Goal: Transaction & Acquisition: Register for event/course

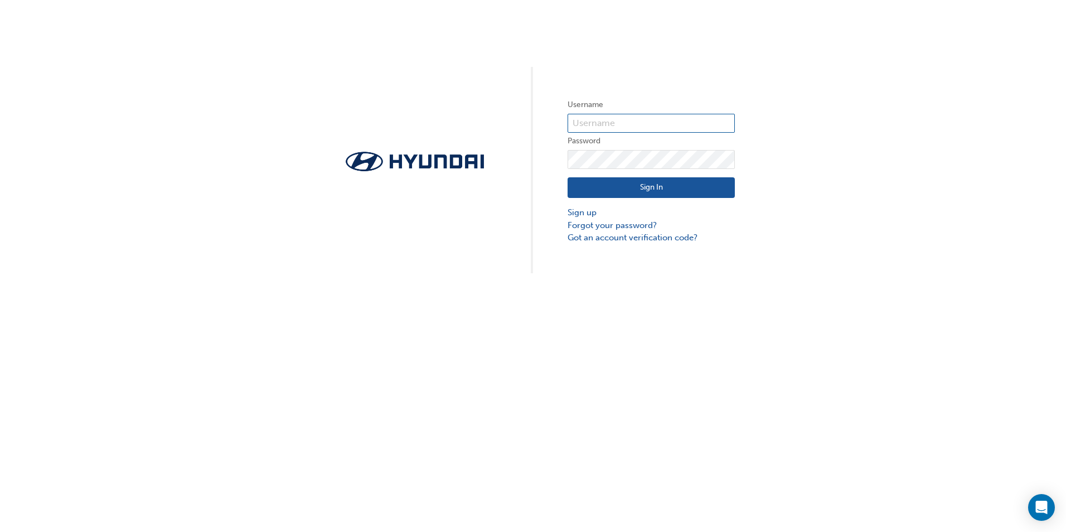
click at [513, 119] on input "text" at bounding box center [651, 123] width 167 height 19
type input "36395"
click at [513, 224] on link "Forgot your password?" at bounding box center [651, 225] width 167 height 13
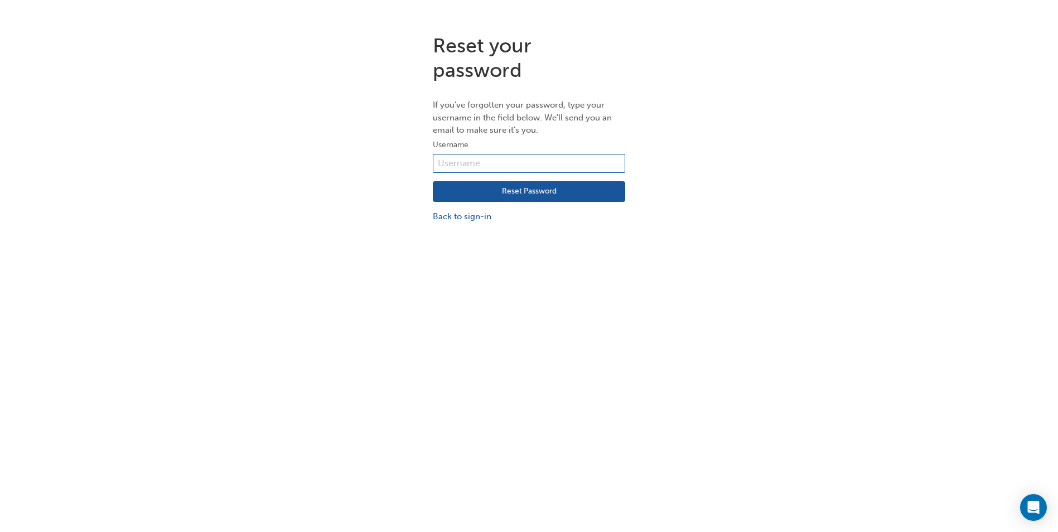
click at [483, 161] on input "text" at bounding box center [529, 163] width 192 height 19
type input "36395"
click at [502, 191] on button "Reset Password" at bounding box center [529, 191] width 192 height 21
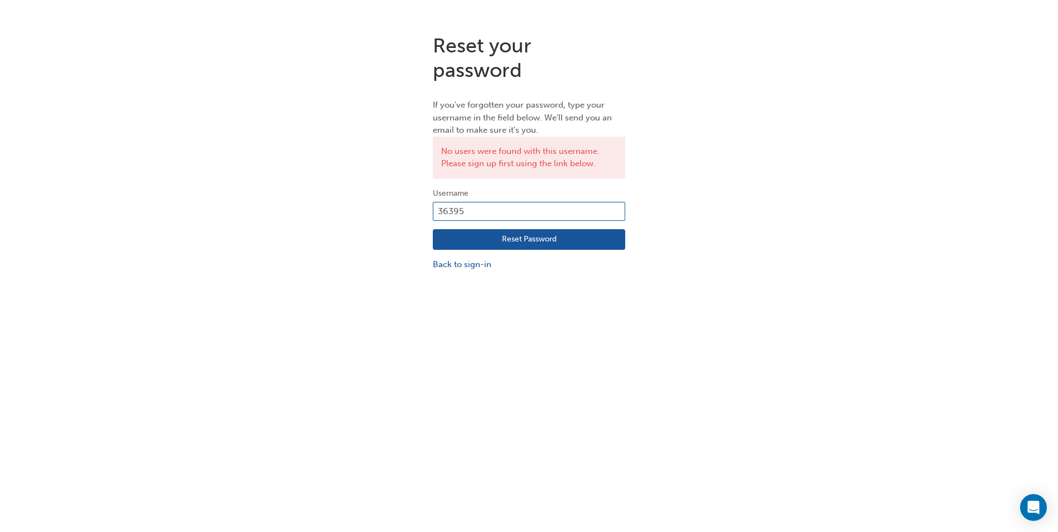
click at [483, 206] on input "36395" at bounding box center [529, 211] width 192 height 19
type input "3"
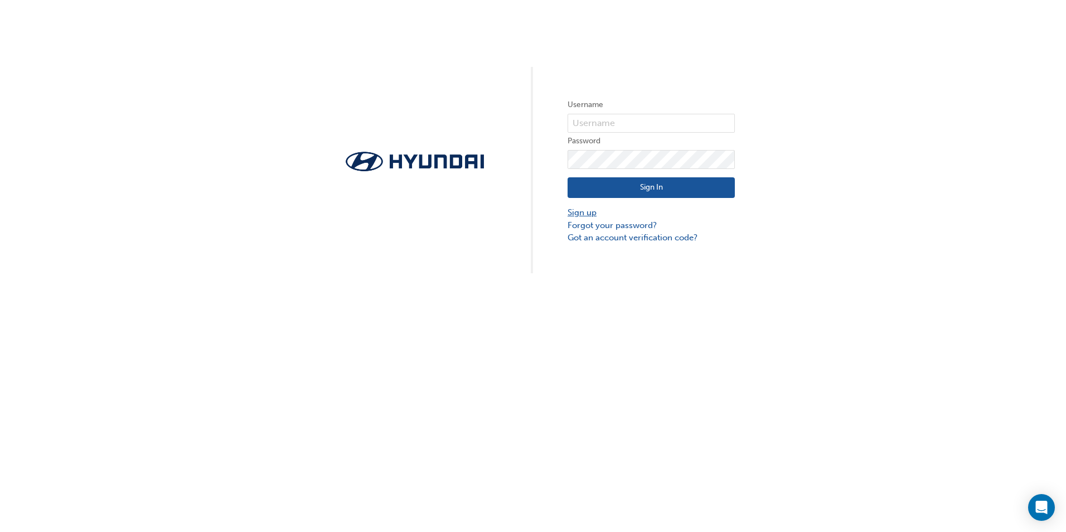
click at [578, 213] on link "Sign up" at bounding box center [651, 212] width 167 height 13
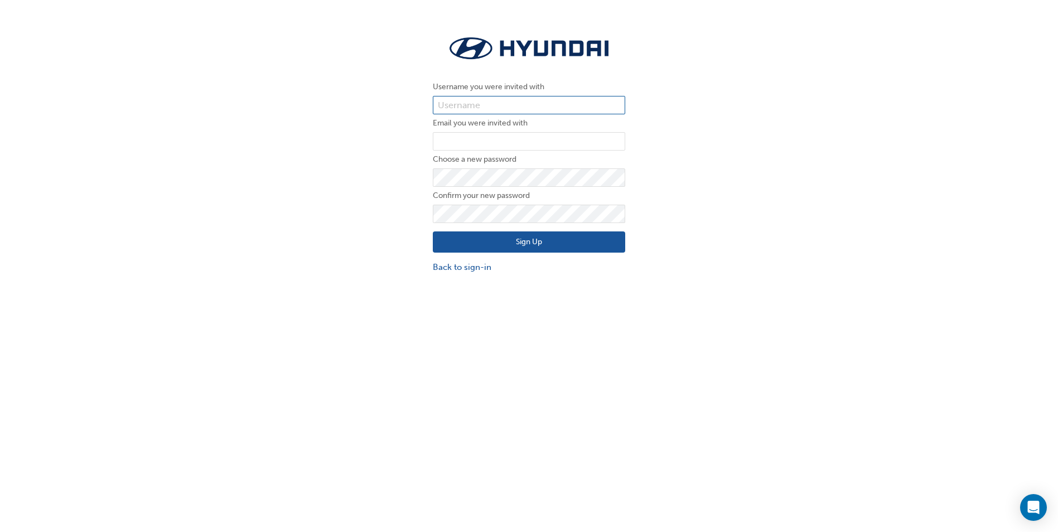
click at [488, 101] on input "text" at bounding box center [529, 105] width 192 height 19
type input "andrewr@lanhams.com.au"
click at [478, 139] on input "email" at bounding box center [529, 141] width 192 height 19
type input "andrewr@lanhams.com.au"
click at [566, 102] on input "andrewr@lanhams.com.au" at bounding box center [529, 105] width 192 height 19
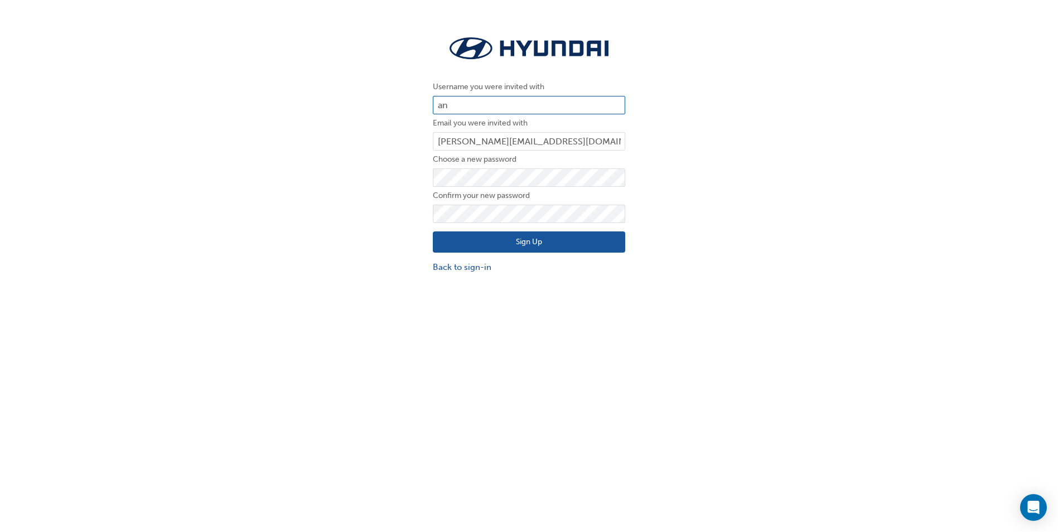
type input "a"
type input "36395"
click at [533, 243] on button "Sign Up" at bounding box center [529, 241] width 192 height 21
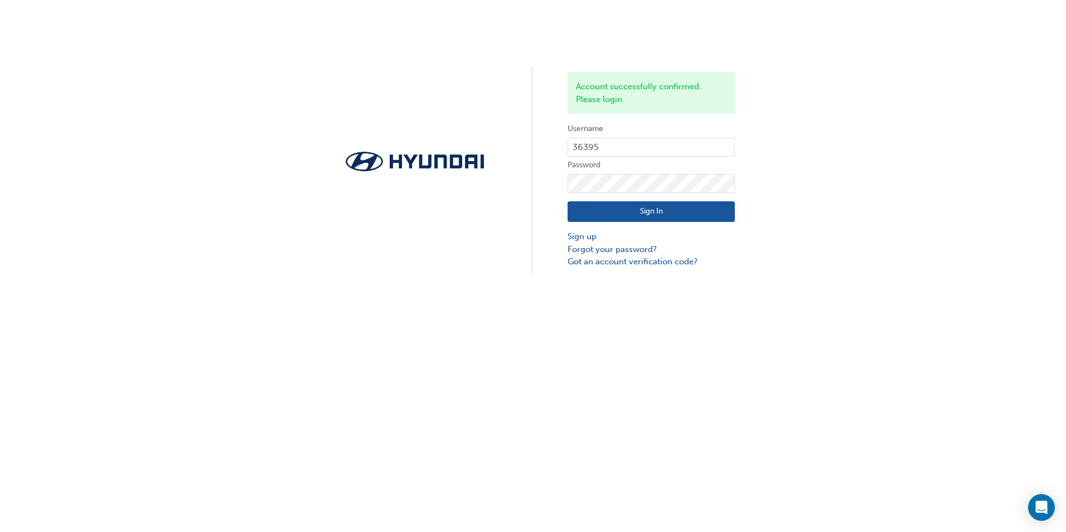
click at [645, 211] on button "Sign In" at bounding box center [651, 211] width 167 height 21
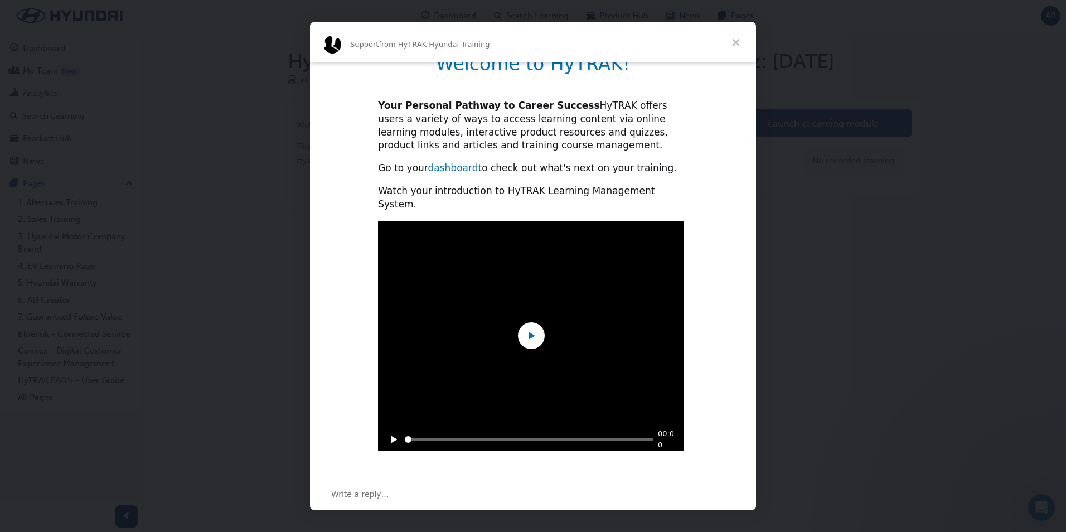
scroll to position [232, 0]
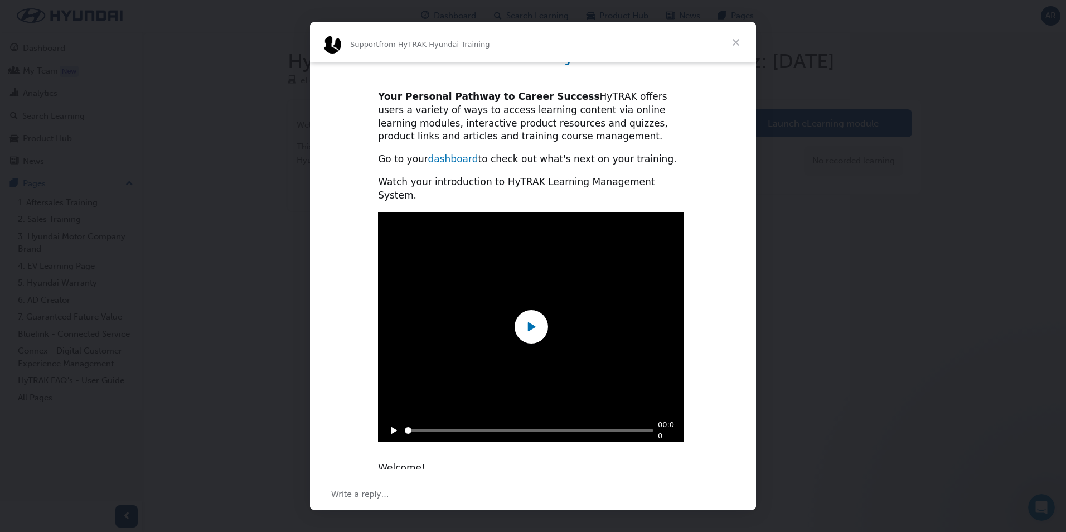
click at [534, 318] on icon "Play" at bounding box center [531, 326] width 17 height 17
click at [391, 426] on icon "Play" at bounding box center [394, 429] width 6 height 7
type input "6011733"
